Goal: Ask a question: Seek information or help from site administrators or community

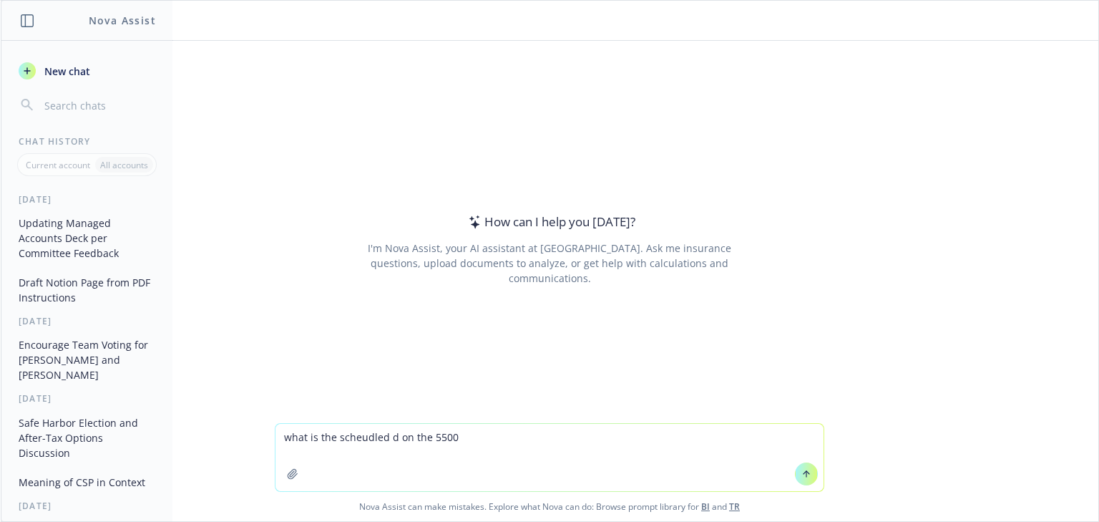
type textarea "what is the scheudled d on the 5500?"
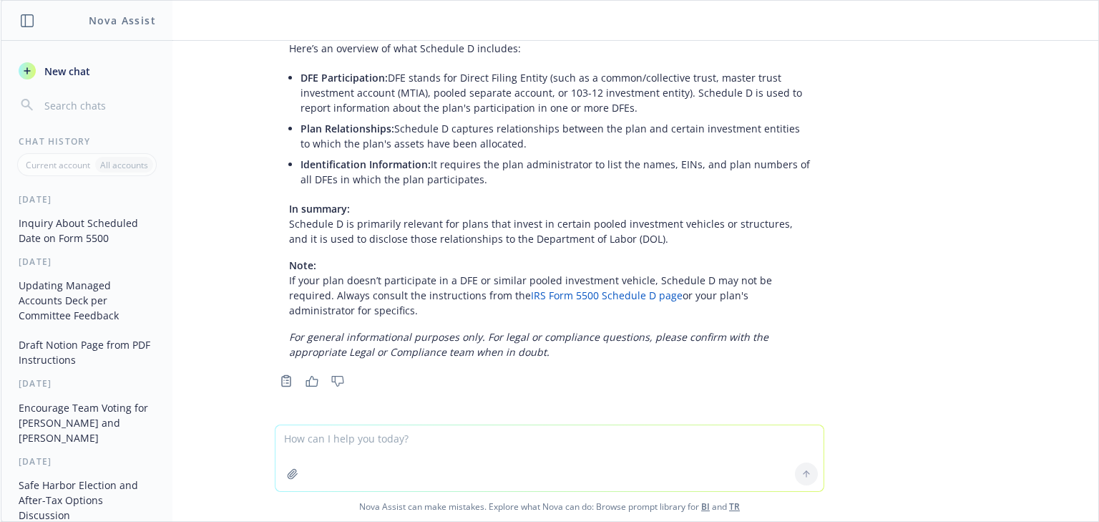
scroll to position [133, 0]
